Goal: Entertainment & Leisure: Consume media (video, audio)

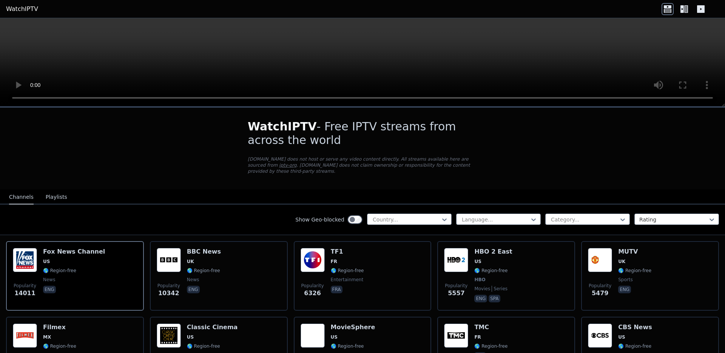
click at [241, 186] on div "WatchIPTV - Free IPTV streams from across the world [DOMAIN_NAME] does not host…" at bounding box center [363, 149] width 254 height 82
click at [431, 220] on div at bounding box center [406, 220] width 69 height 8
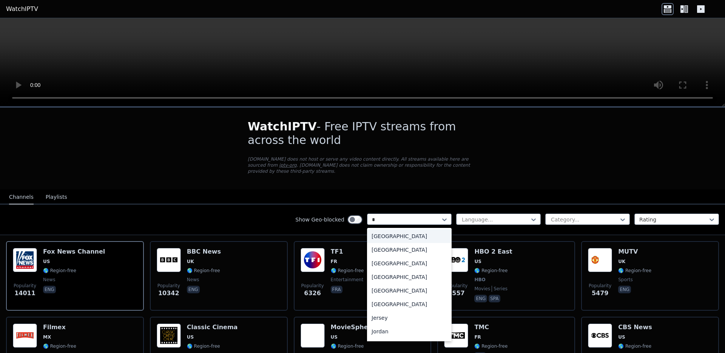
type input "**"
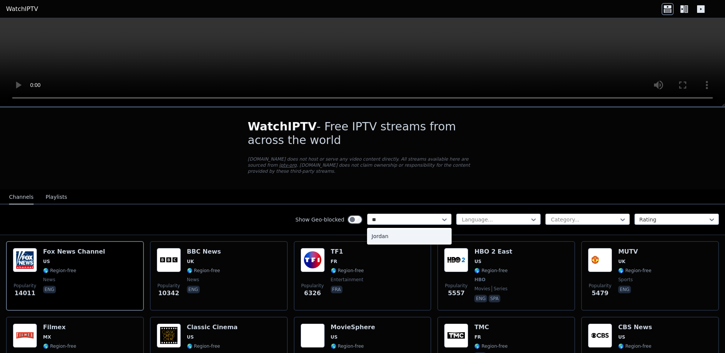
click at [397, 240] on div "Jordan" at bounding box center [409, 236] width 85 height 14
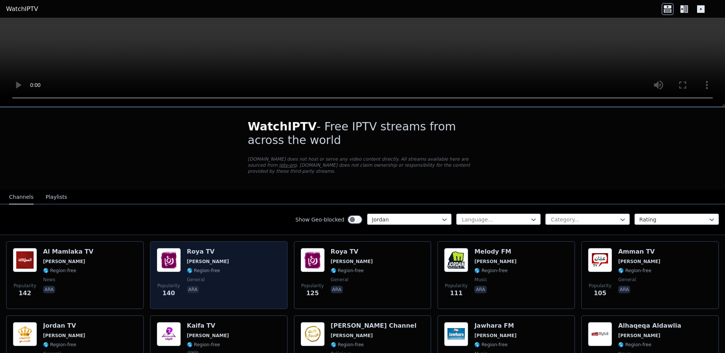
click at [232, 272] on div "Popularity 140 Roya TV JO 🌎 Region-free general ara" at bounding box center [219, 275] width 124 height 54
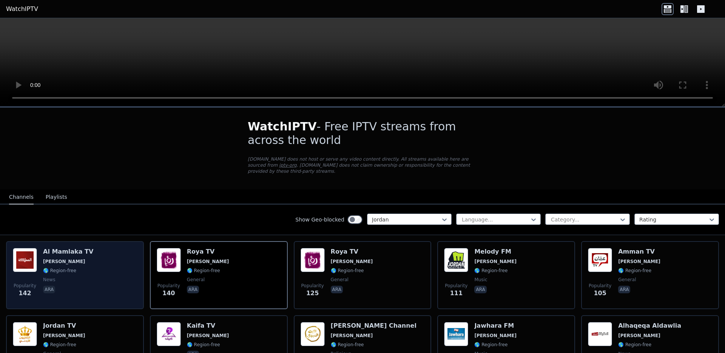
click at [105, 252] on div "Popularity 142 Al Mamlaka TV JO 🌎 Region-free news ara" at bounding box center [75, 275] width 124 height 54
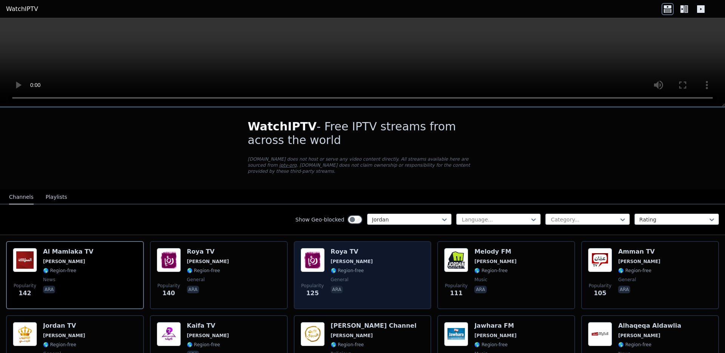
click at [377, 276] on div "Popularity 125 Roya TV JO 🌎 Region-free general ara" at bounding box center [363, 275] width 124 height 54
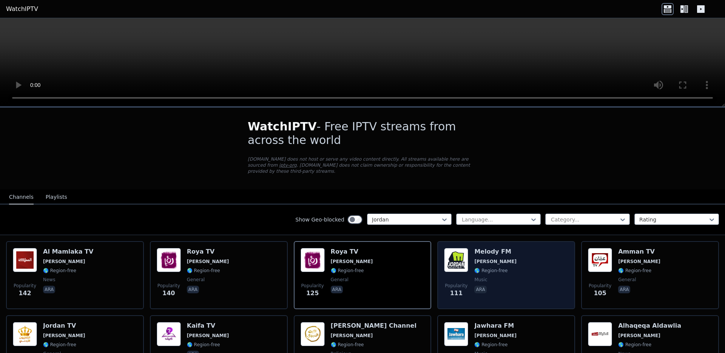
click at [509, 259] on div "Popularity 111 Melody FM JO 🌎 Region-free music ara" at bounding box center [506, 275] width 124 height 54
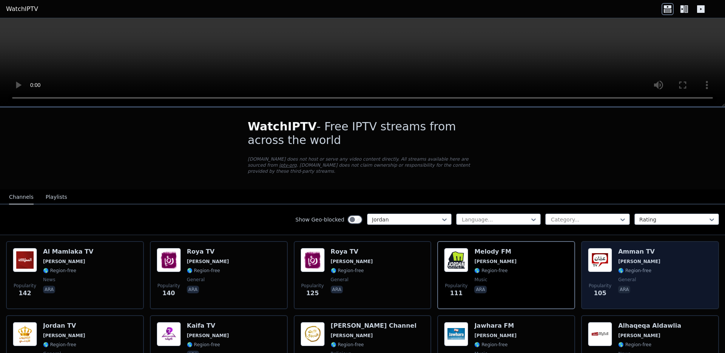
click at [675, 250] on div "Popularity 105 Amman TV JO 🌎 Region-free general ara" at bounding box center [650, 275] width 124 height 54
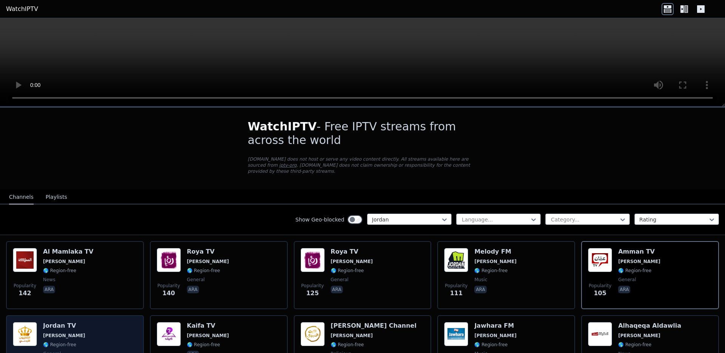
click at [105, 316] on div "Popularity 77 Jordan TV JO 🌎 Region-free general ara" at bounding box center [75, 349] width 138 height 68
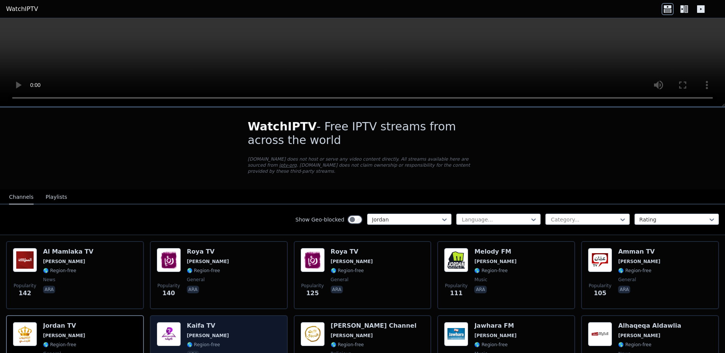
click at [242, 317] on div "Popularity 31 Kaifa TV JO 🌎 Region-free ara" at bounding box center [219, 349] width 138 height 68
